Goal: Book appointment/travel/reservation

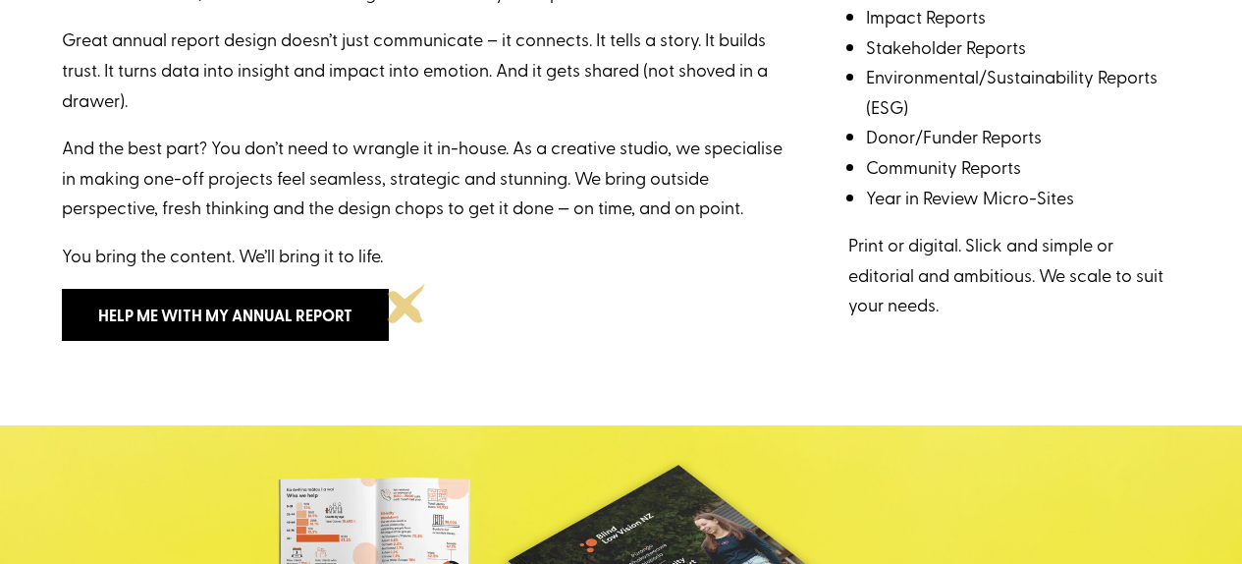
scroll to position [667, 0]
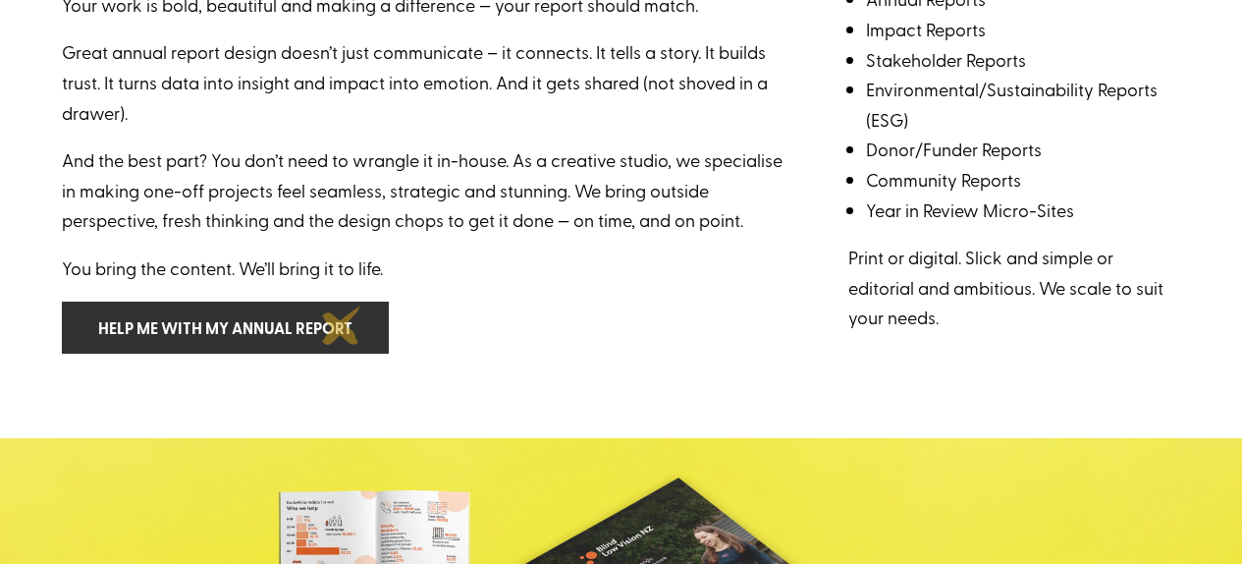
click at [342, 325] on link "Help me with my annual report" at bounding box center [225, 327] width 327 height 52
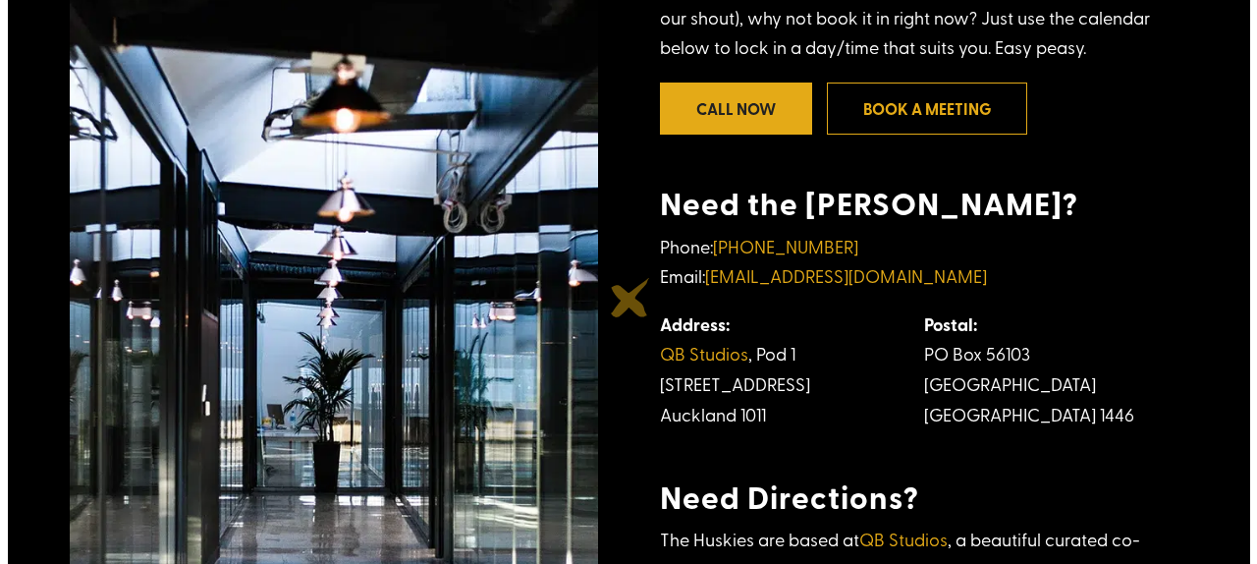
scroll to position [563, 0]
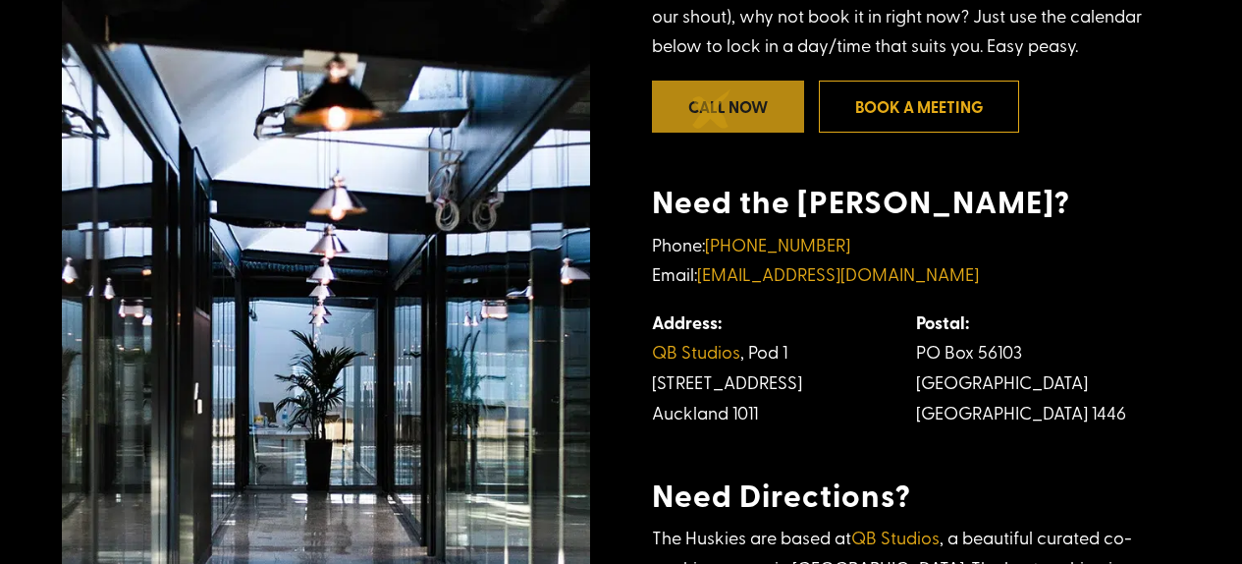
click at [712, 109] on link "Call Now" at bounding box center [728, 107] width 152 height 52
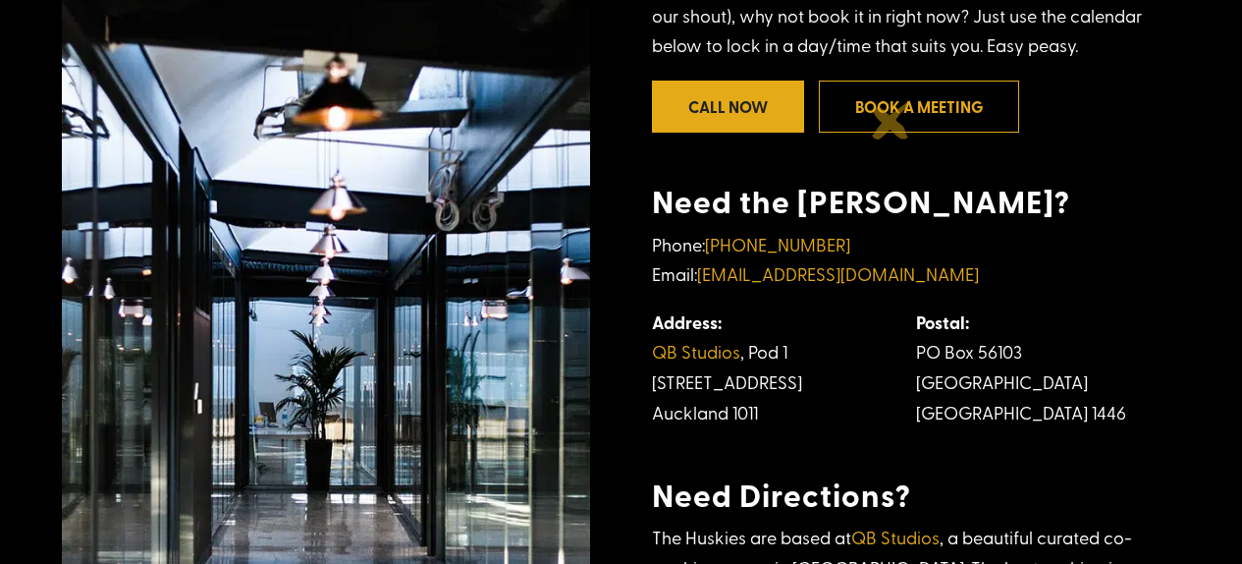
click at [892, 120] on link "Book a meeting" at bounding box center [919, 107] width 200 height 52
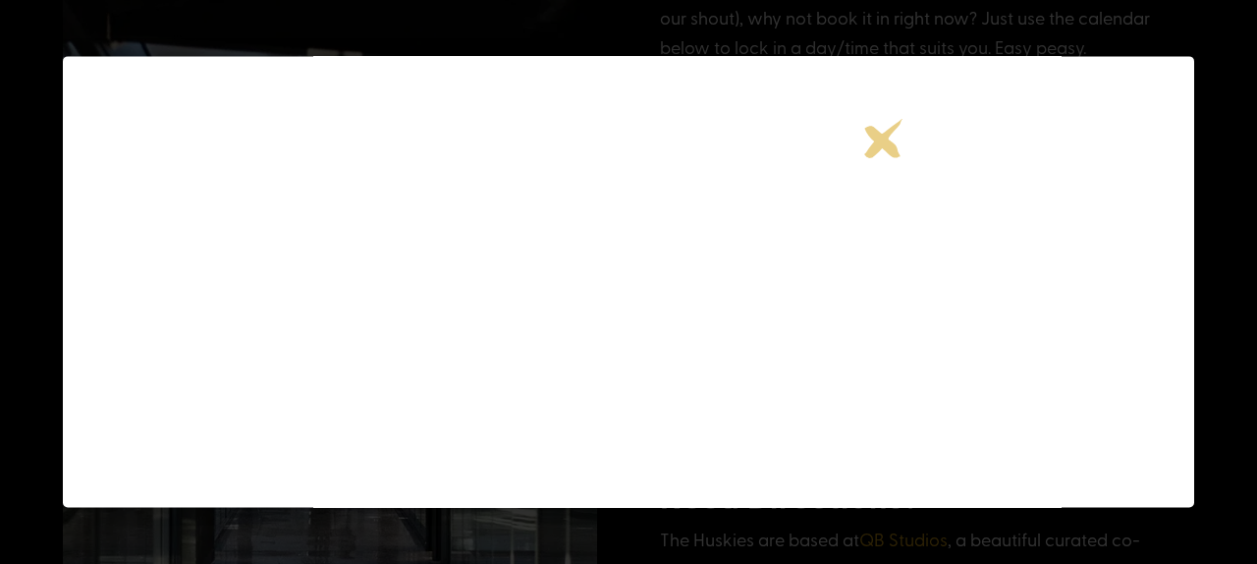
scroll to position [222, 0]
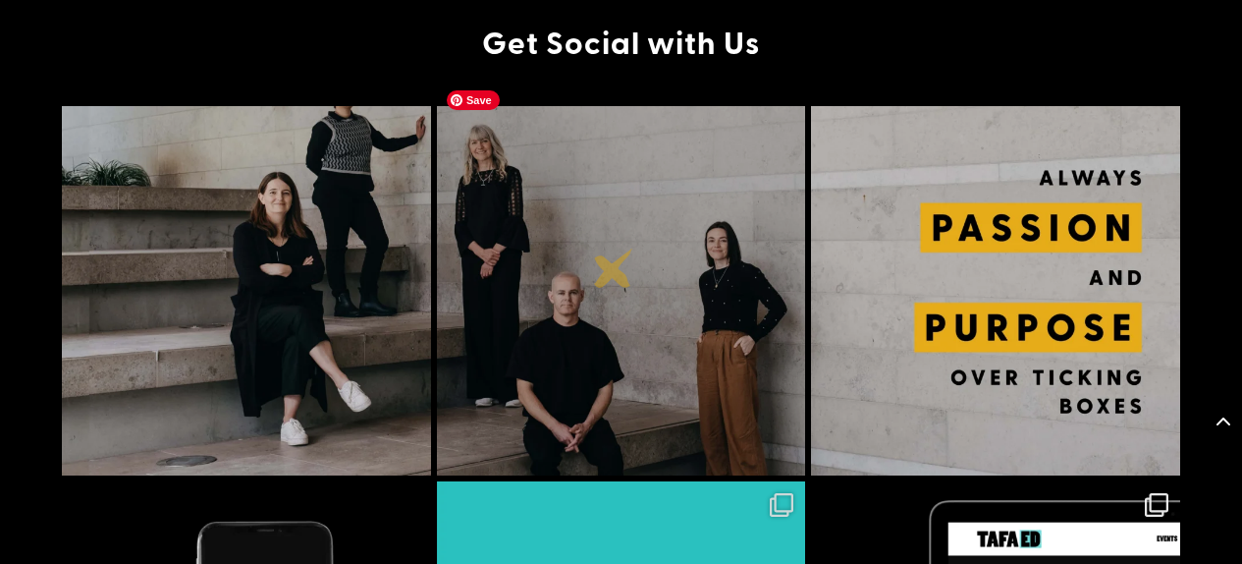
scroll to position [8120, 0]
